Goal: Information Seeking & Learning: Learn about a topic

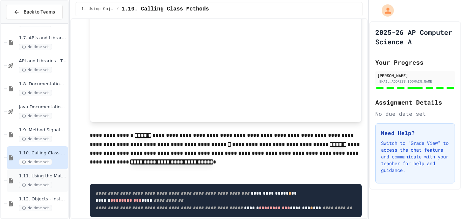
scroll to position [273, 0]
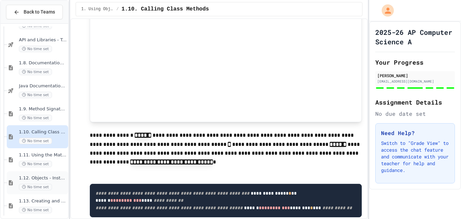
click at [53, 185] on div "No time set" at bounding box center [43, 186] width 48 height 6
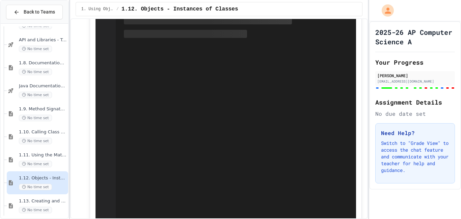
scroll to position [2972, 0]
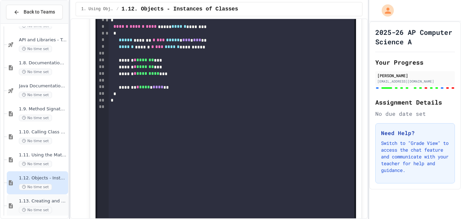
click at [47, 206] on div "1.13. Creating and Initializing Objects: Constructors No time set" at bounding box center [43, 205] width 48 height 15
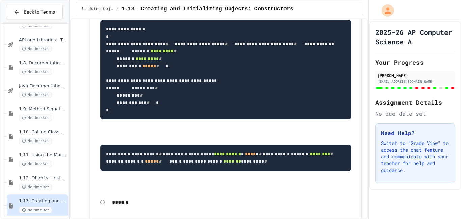
scroll to position [4728, 0]
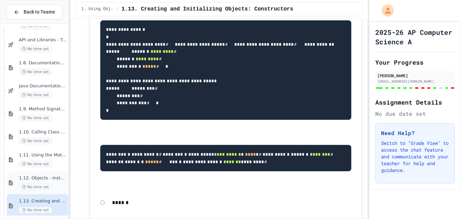
click at [54, 183] on div "No time set" at bounding box center [43, 186] width 48 height 6
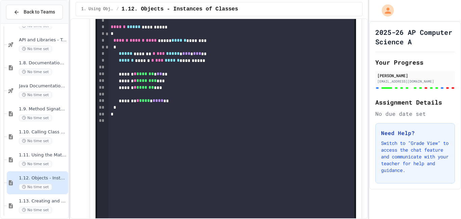
scroll to position [2307, 0]
click at [48, 161] on span "No time set" at bounding box center [35, 163] width 33 height 6
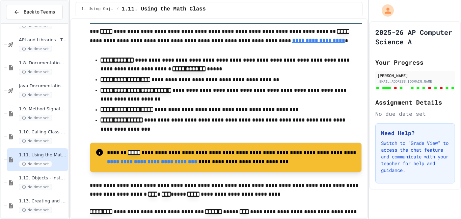
scroll to position [180, 0]
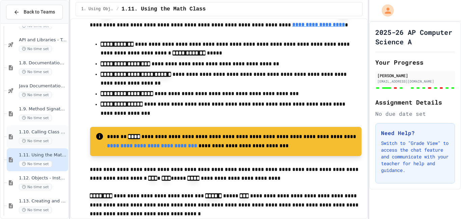
click at [46, 138] on span "No time set" at bounding box center [35, 140] width 33 height 6
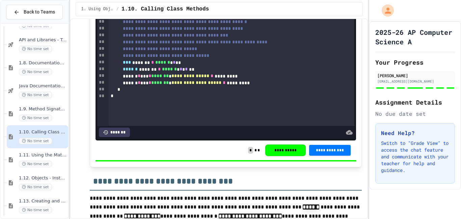
scroll to position [1865, 0]
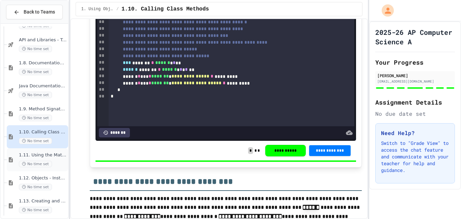
click at [56, 161] on div "No time set" at bounding box center [43, 163] width 48 height 6
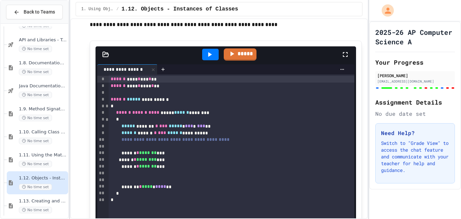
scroll to position [4620, 0]
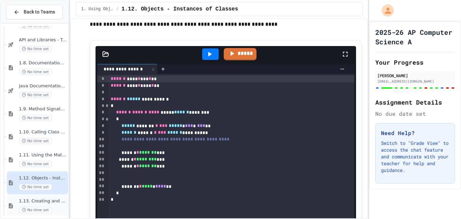
click at [55, 207] on div "No time set" at bounding box center [43, 209] width 48 height 6
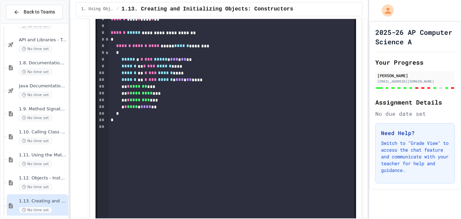
scroll to position [3516, 0]
